Goal: Information Seeking & Learning: Learn about a topic

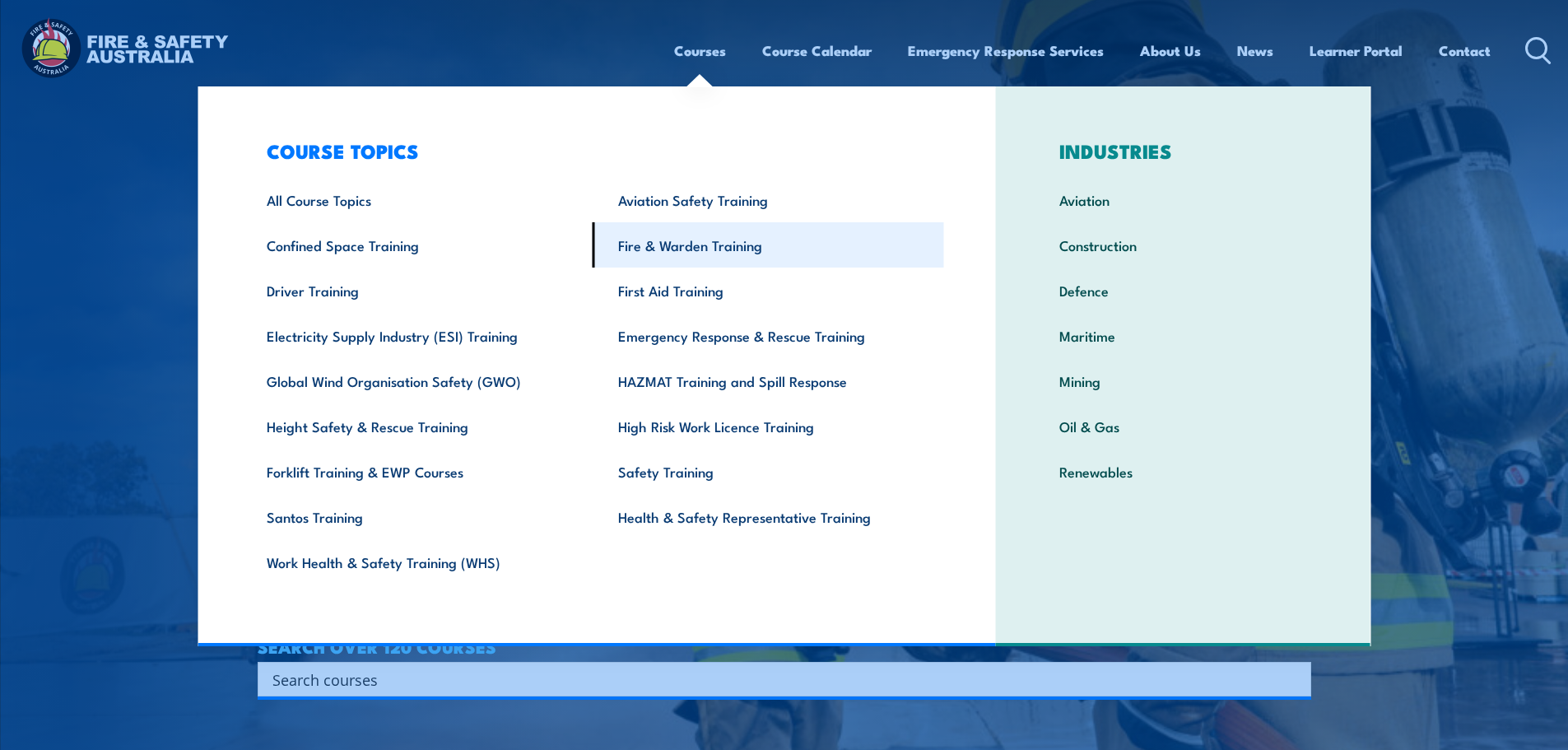
click at [668, 260] on link "Fire & Warden Training" at bounding box center [769, 245] width 352 height 45
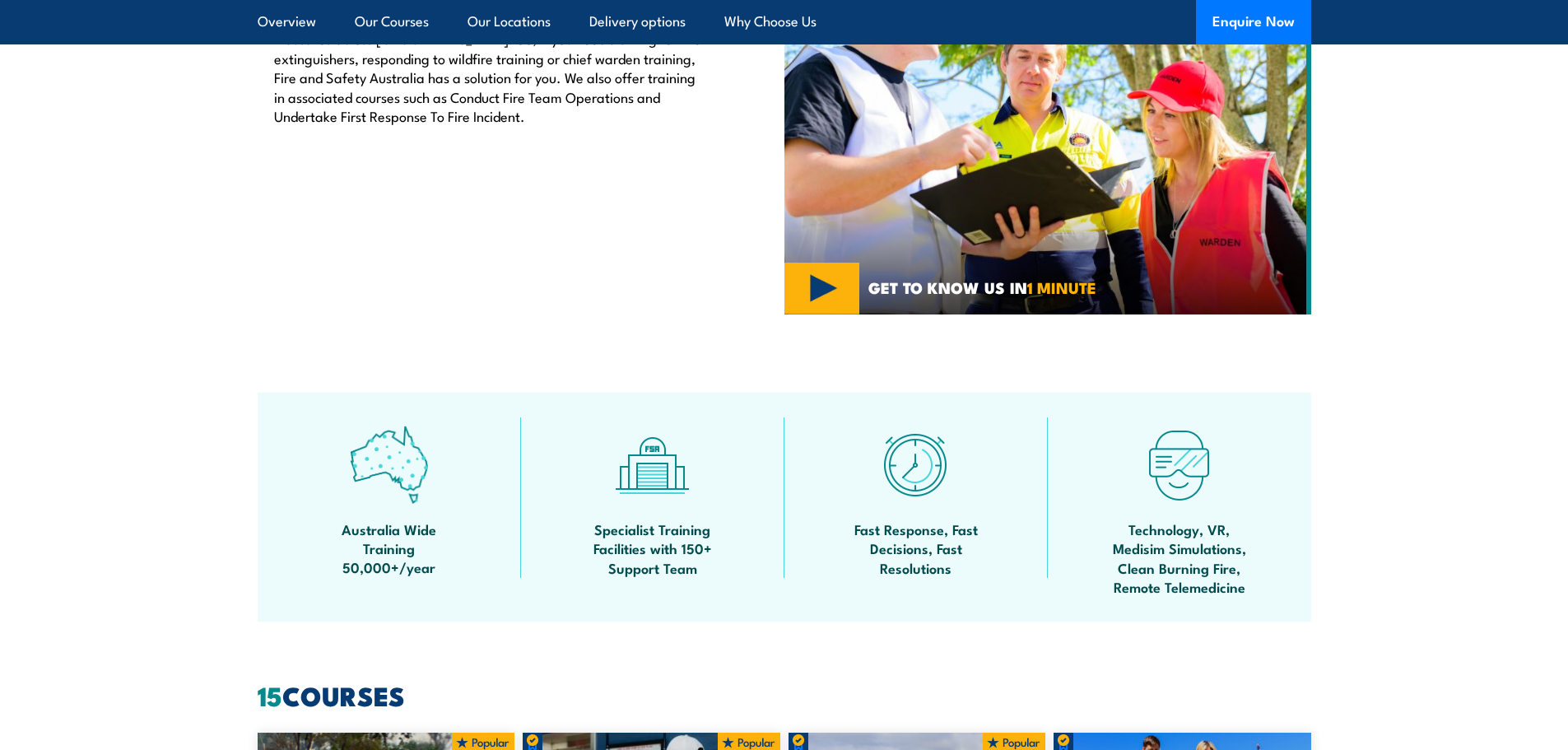
scroll to position [906, 0]
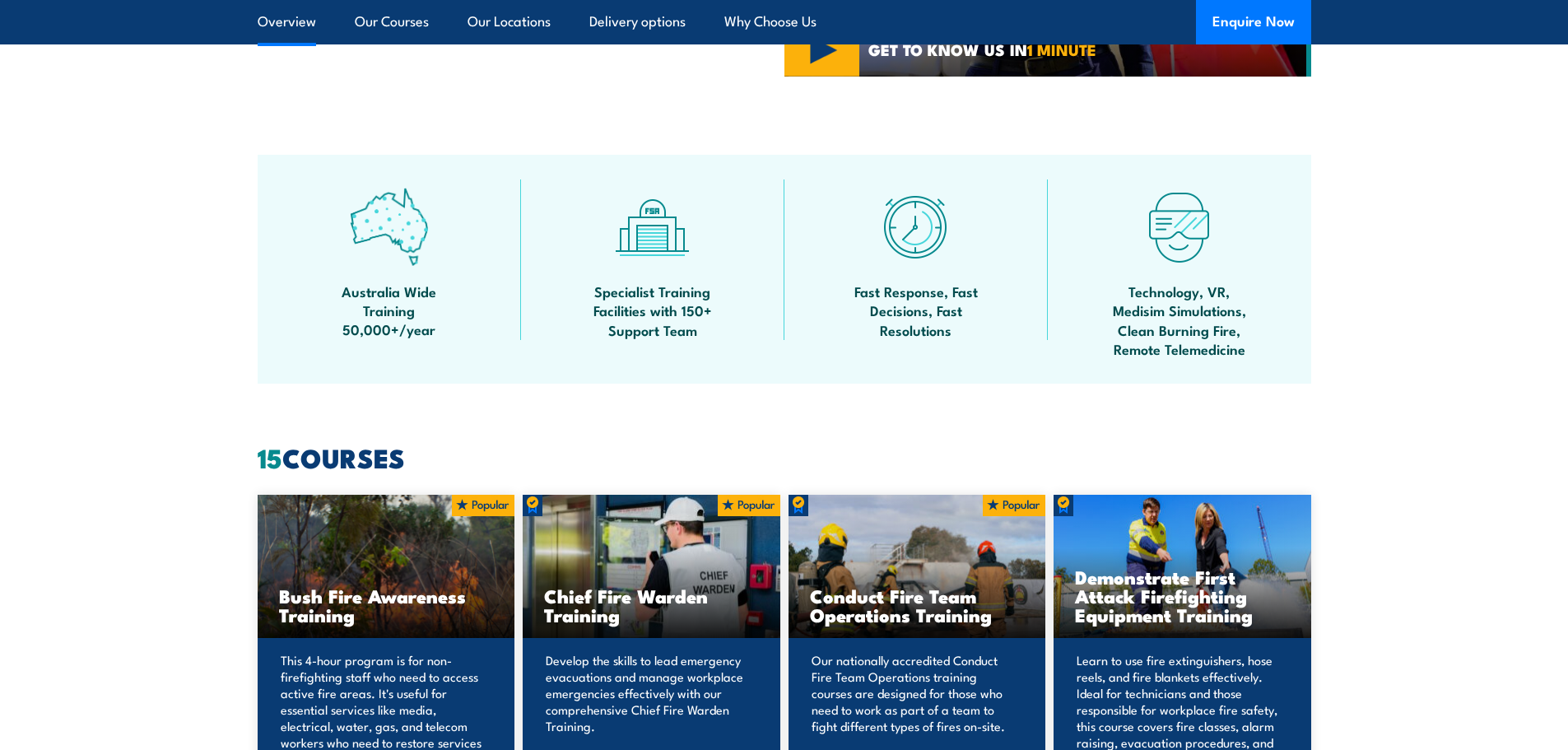
click at [656, 547] on div "Chief Fire Warden Training" at bounding box center [651, 566] width 258 height 144
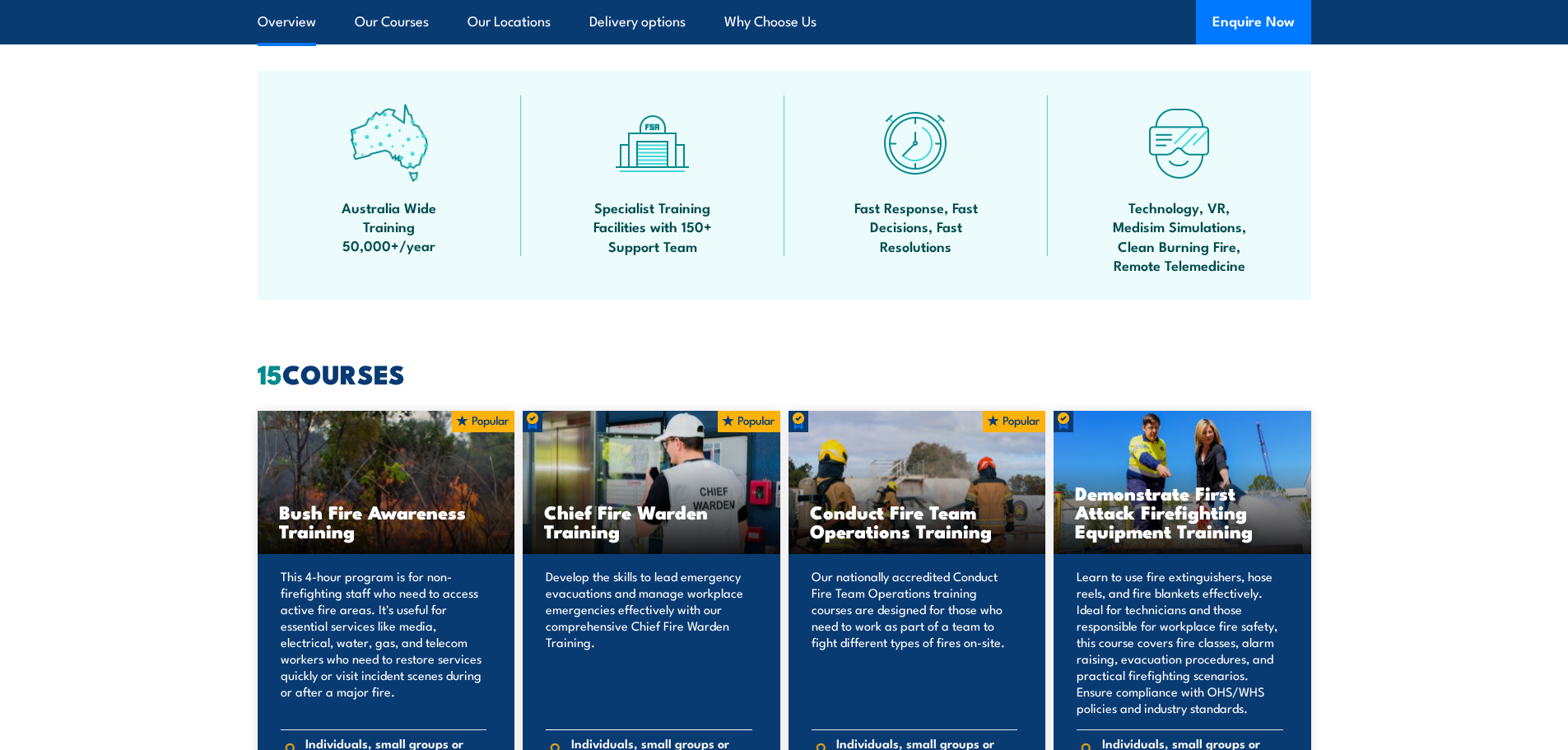
scroll to position [1071, 0]
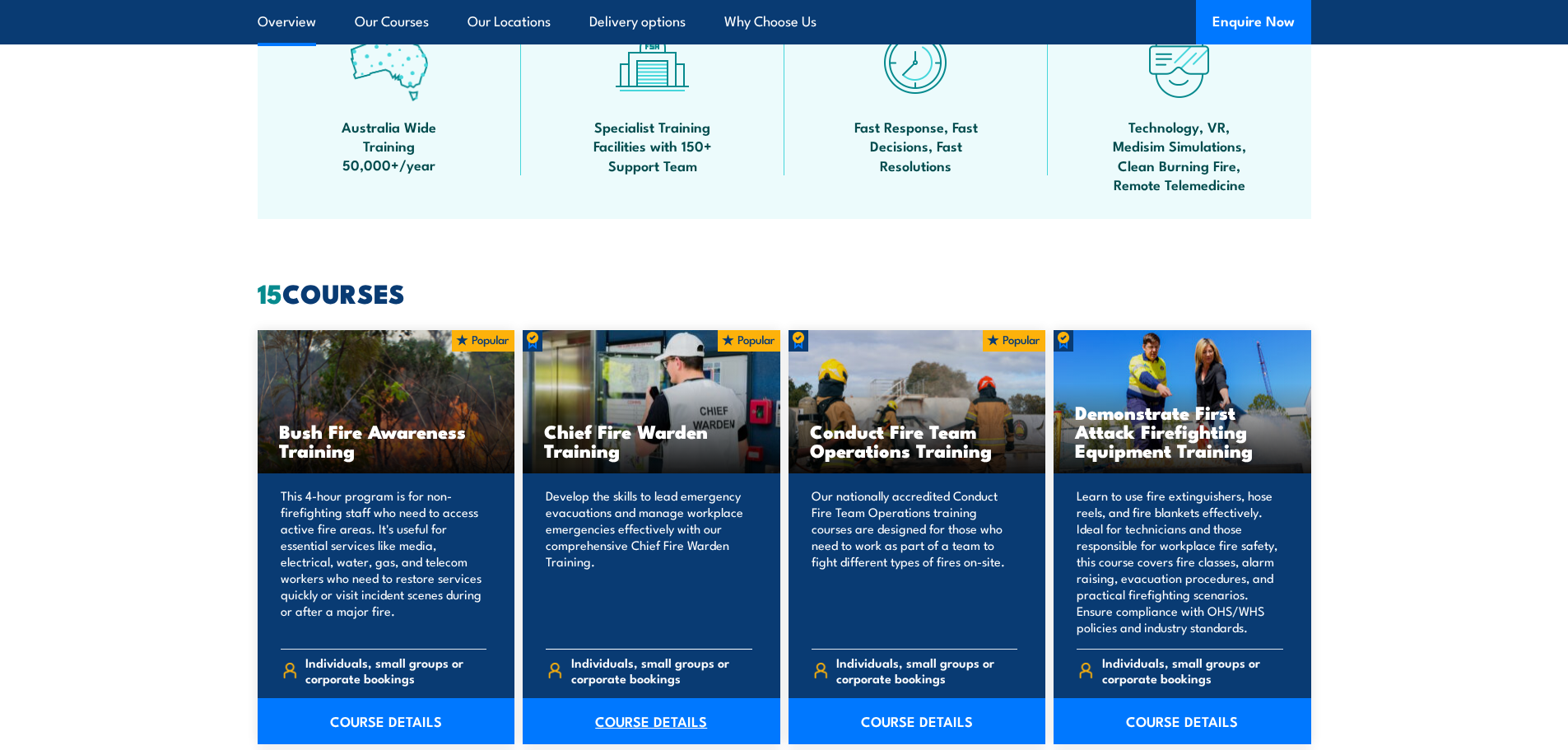
click at [583, 705] on link "COURSE DETAILS" at bounding box center [651, 721] width 258 height 46
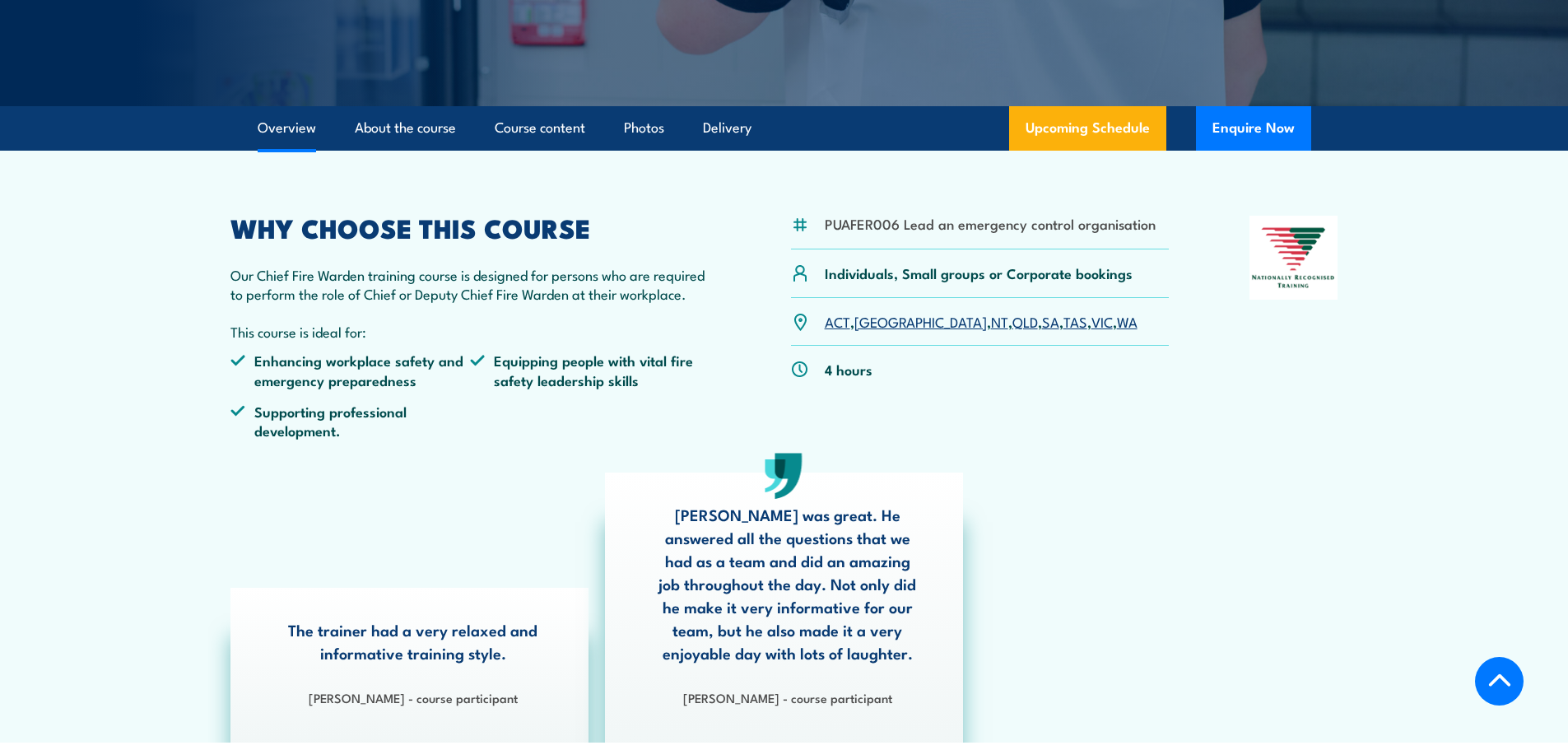
scroll to position [194, 0]
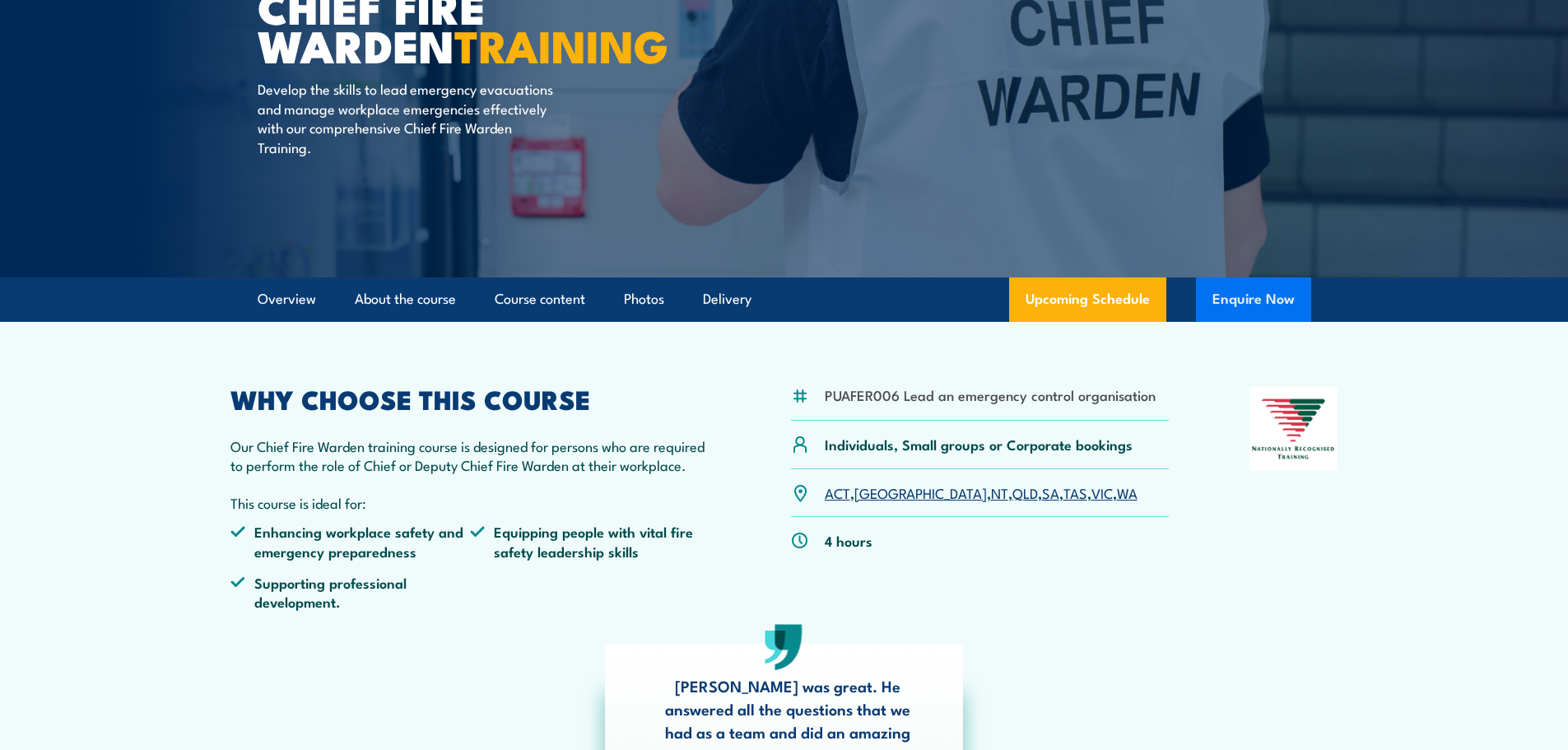
click at [1234, 297] on button "Enquire Now" at bounding box center [1254, 300] width 115 height 44
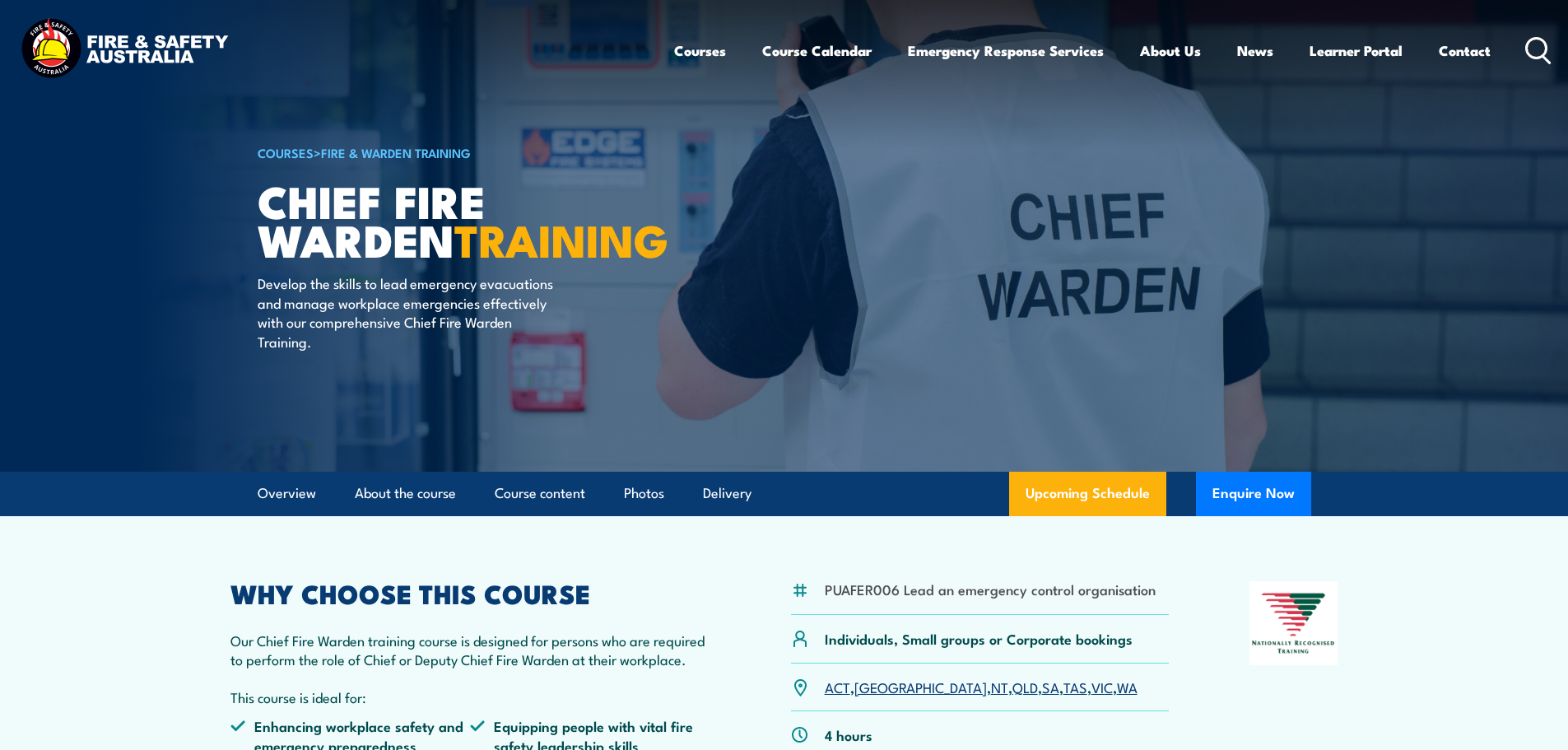
click at [1539, 42] on icon at bounding box center [1538, 51] width 26 height 27
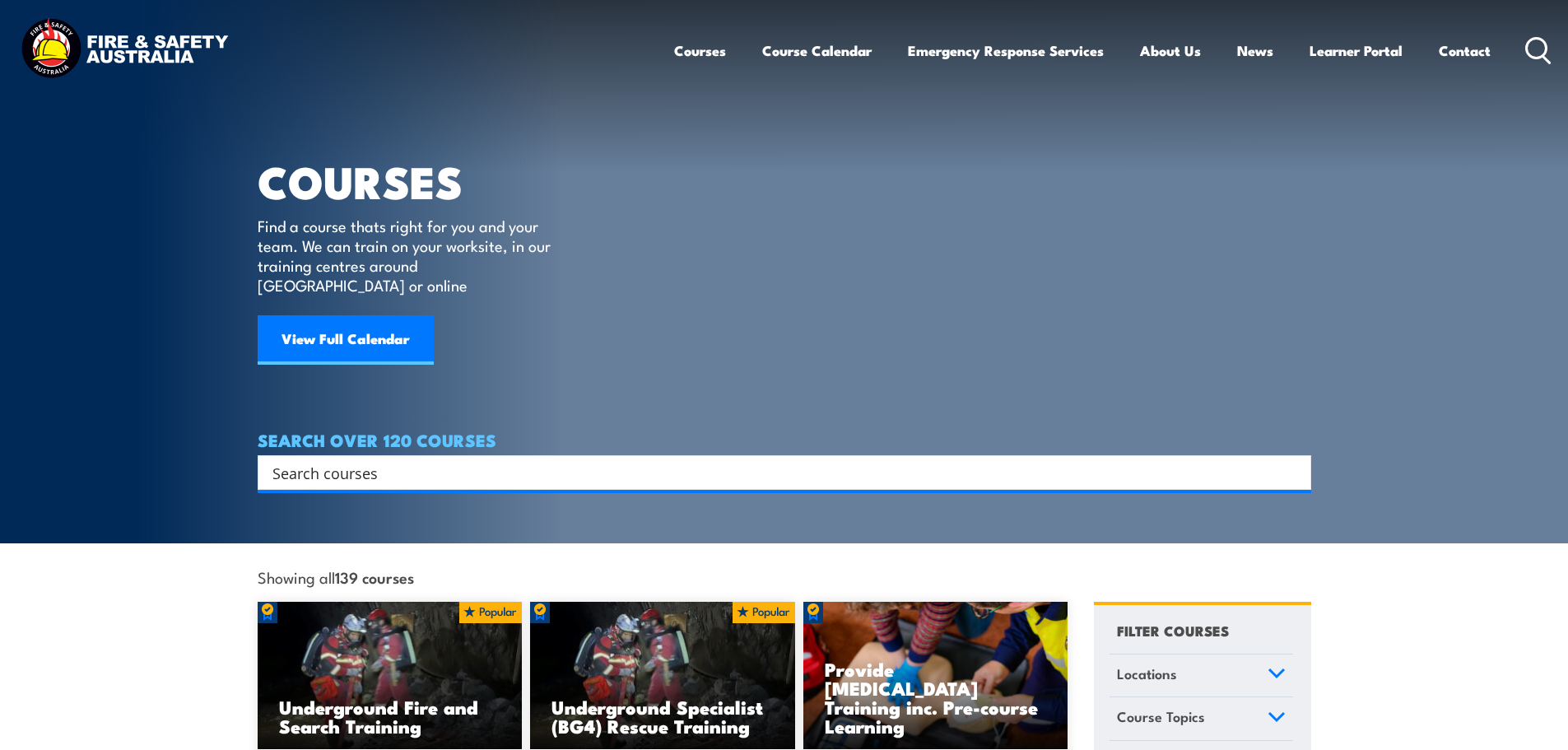
click at [792, 460] on input "Search input" at bounding box center [773, 472] width 1002 height 24
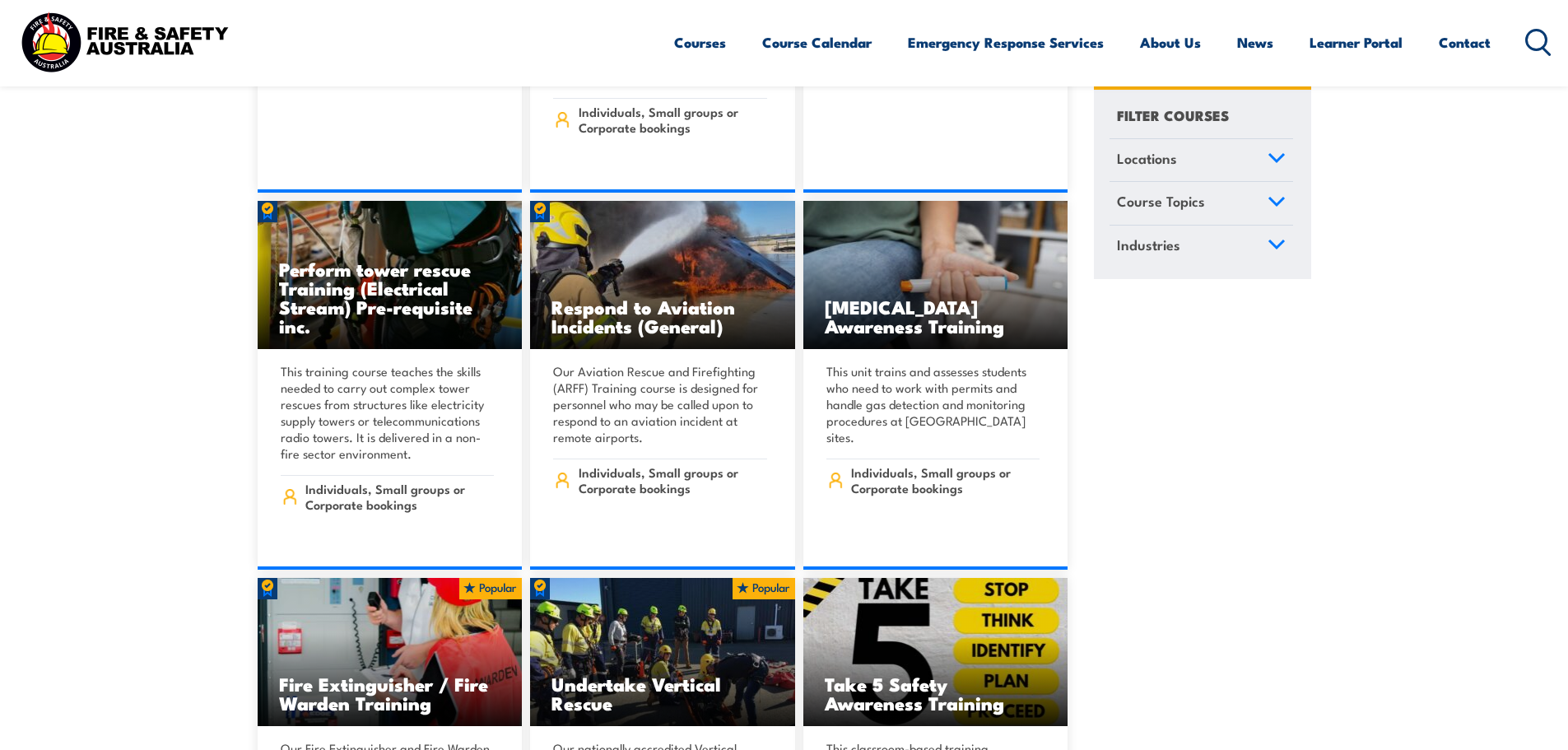
scroll to position [4693, 0]
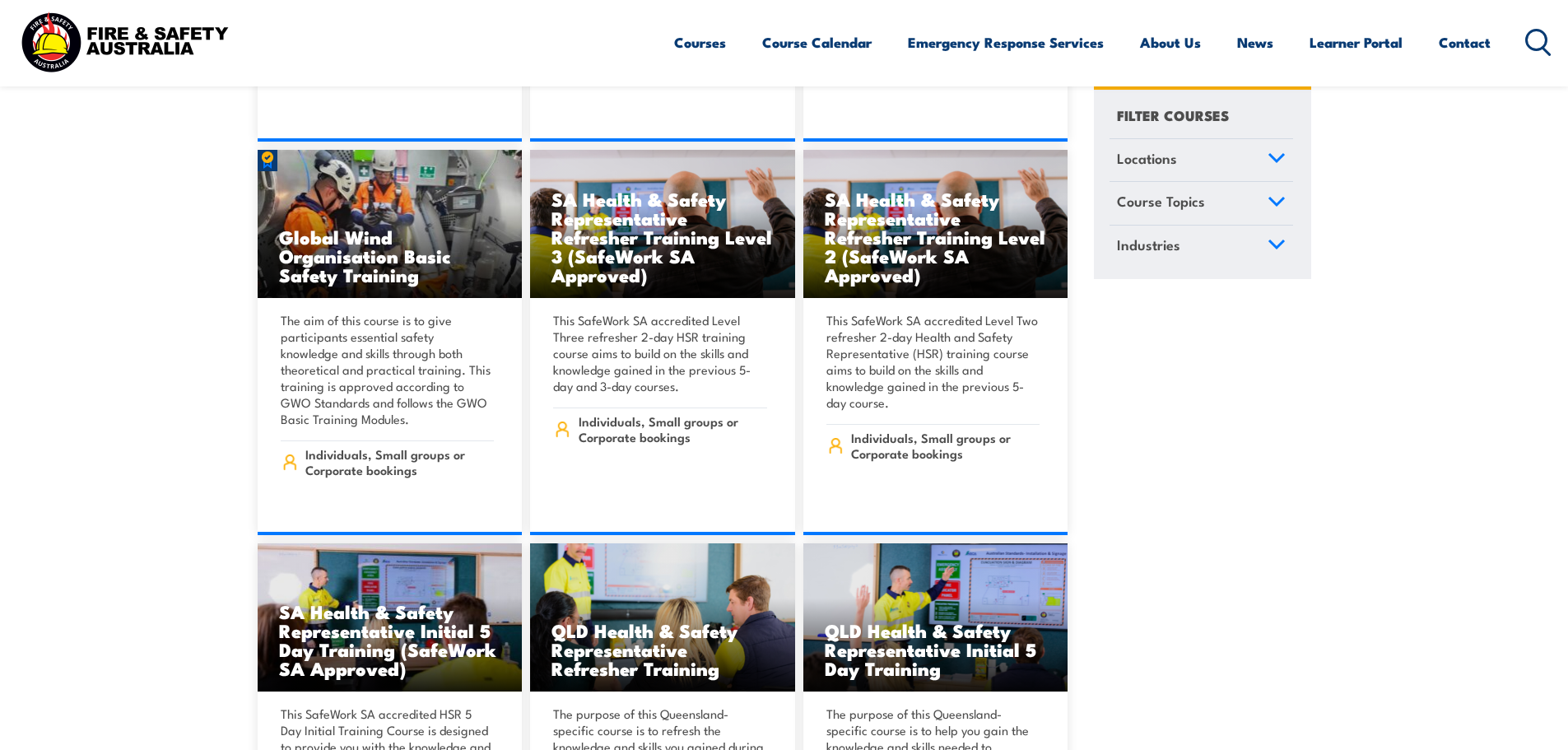
type input "fire"
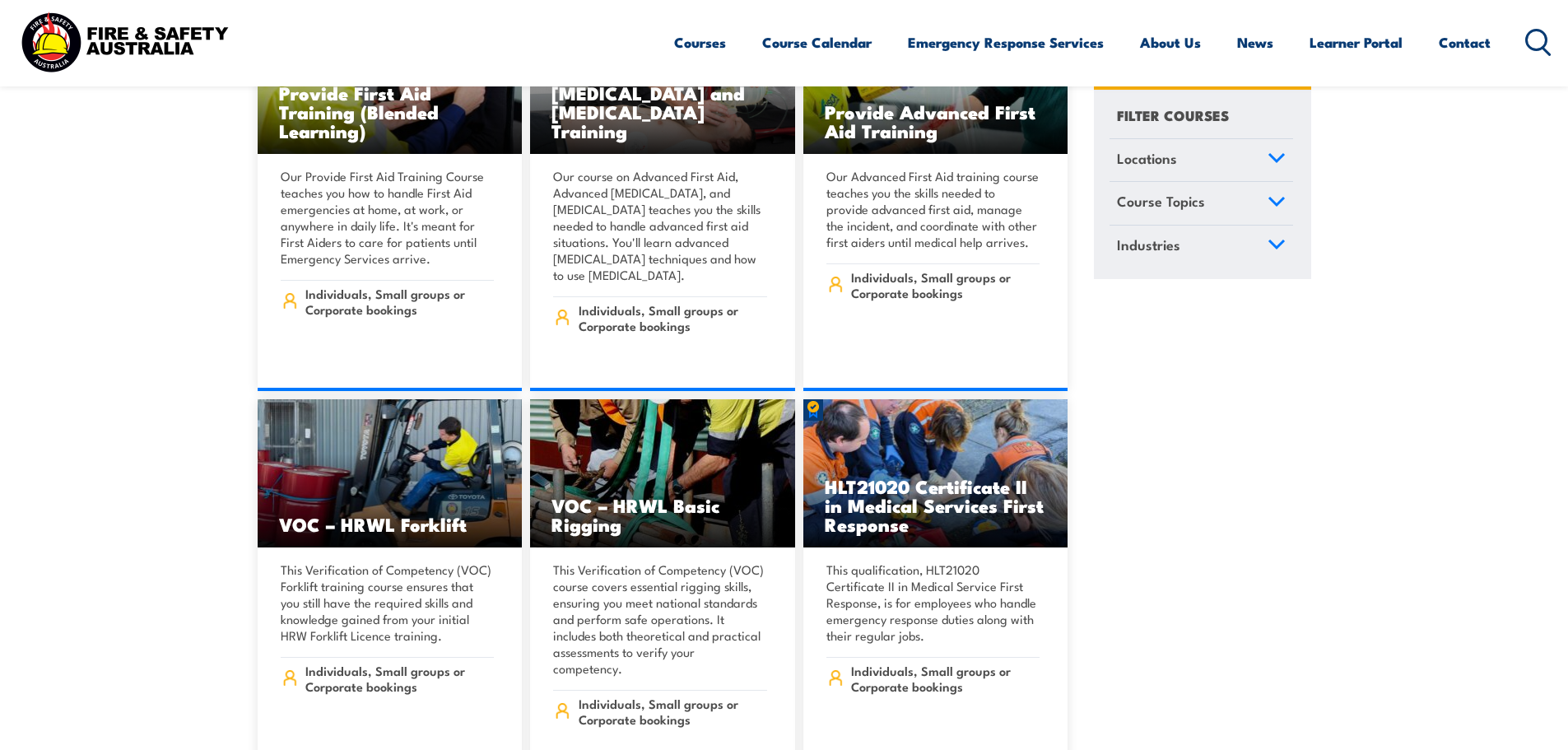
scroll to position [13662, 0]
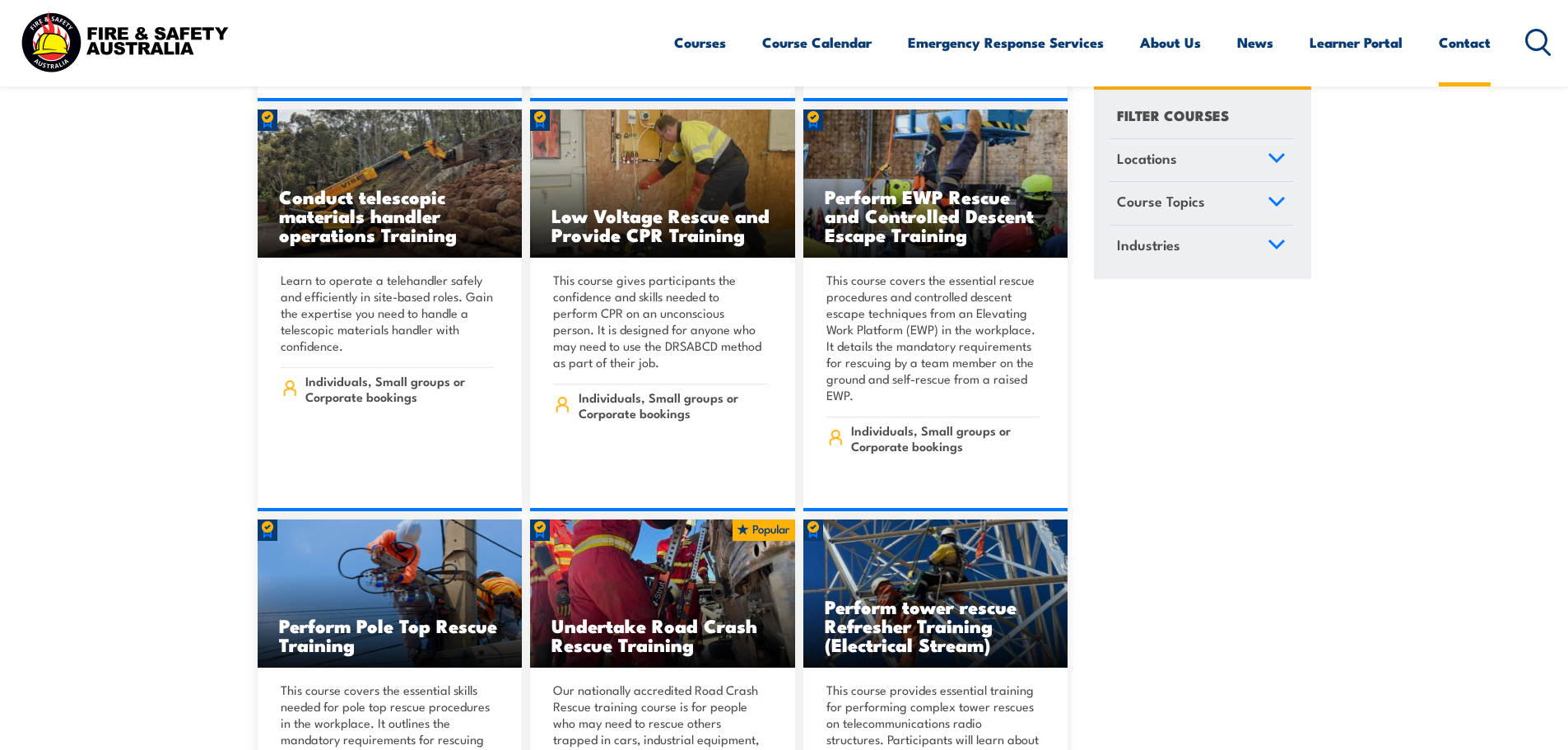
click at [1479, 36] on link "Contact" at bounding box center [1464, 43] width 52 height 44
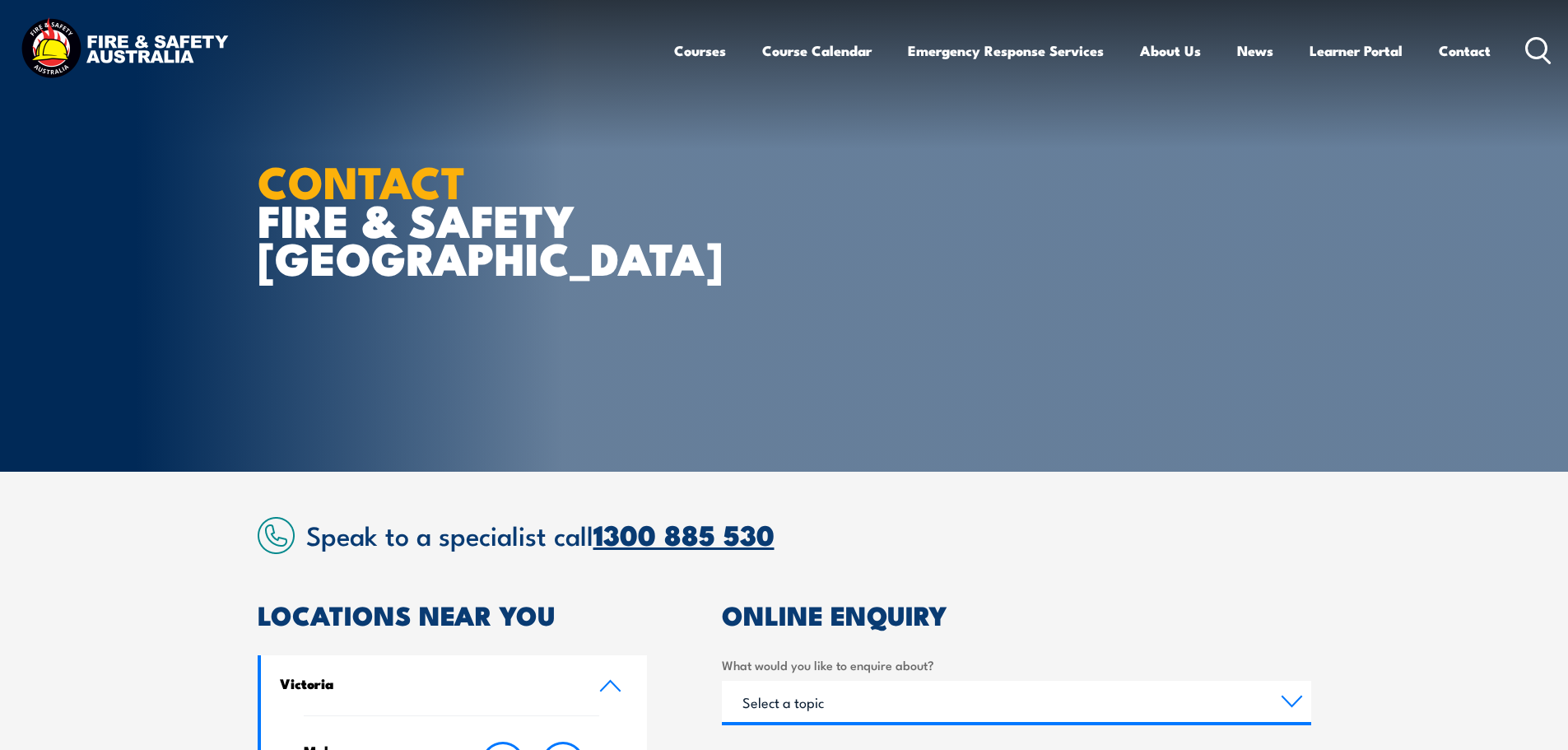
click at [641, 541] on link "1300 885 530" at bounding box center [684, 534] width 181 height 44
drag, startPoint x: 1251, startPoint y: 367, endPoint x: 1228, endPoint y: 369, distance: 23.1
click at [1254, 361] on article "CONTACT FIRE & SAFETY [GEOGRAPHIC_DATA]" at bounding box center [784, 236] width 1053 height 472
